Goal: Navigation & Orientation: Go to known website

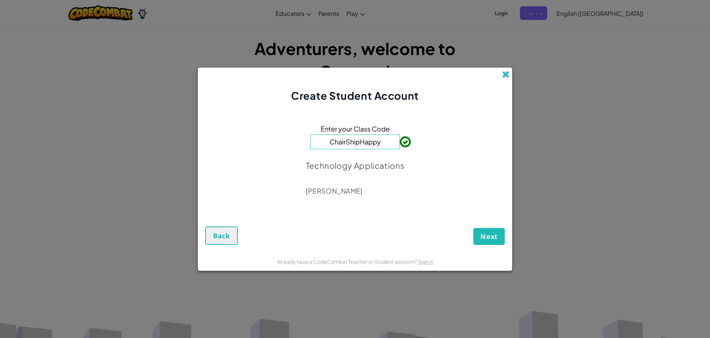
click at [504, 76] on span at bounding box center [506, 75] width 8 height 8
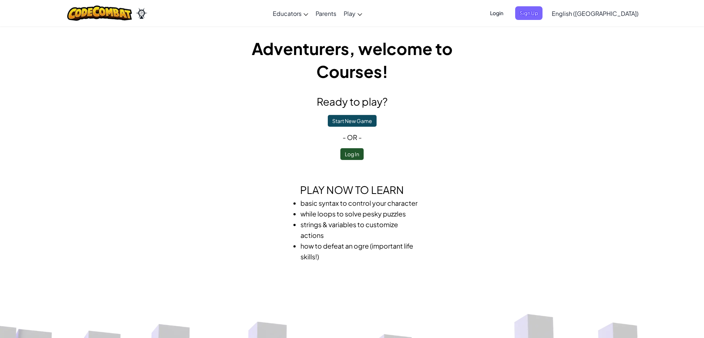
click at [508, 14] on span "Login" at bounding box center [497, 13] width 22 height 14
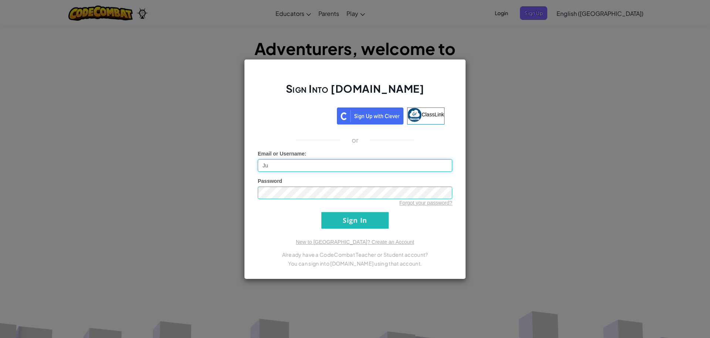
type input "J"
click at [321, 212] on input "Sign In" at bounding box center [354, 220] width 67 height 17
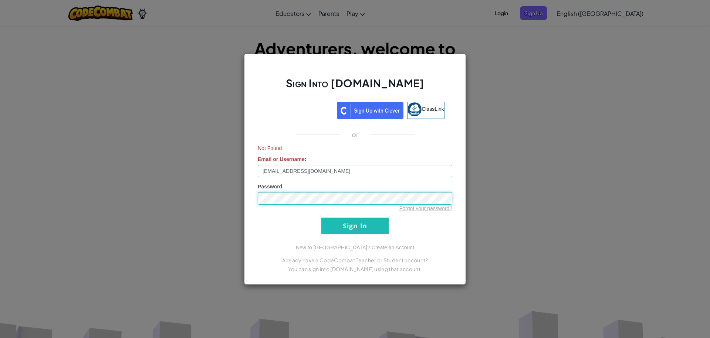
click at [321, 218] on input "Sign In" at bounding box center [354, 226] width 67 height 17
drag, startPoint x: 412, startPoint y: 176, endPoint x: 170, endPoint y: 200, distance: 243.0
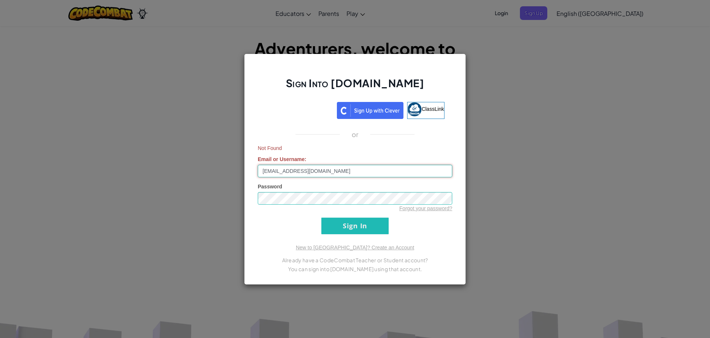
click at [170, 200] on div "Sign Into [DOMAIN_NAME] ClassLink or Not Found Email or Username : [EMAIL_ADDRE…" at bounding box center [355, 169] width 710 height 338
type input "jadaheartss"
click at [321, 218] on input "Sign In" at bounding box center [354, 226] width 67 height 17
